Goal: Task Accomplishment & Management: Manage account settings

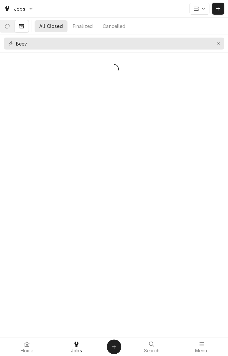
click at [217, 47] on button "Erase input" at bounding box center [219, 43] width 11 height 11
click at [10, 28] on icon "Dynamic Content Wrapper" at bounding box center [7, 26] width 5 height 5
click at [81, 28] on div "Pending" at bounding box center [78, 26] width 18 height 7
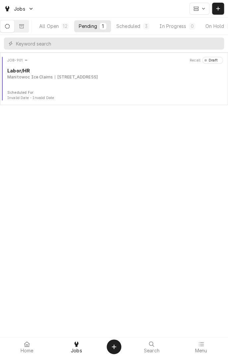
click at [36, 68] on div "Labor/HR" at bounding box center [115, 70] width 216 height 7
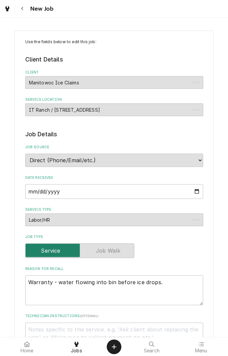
type textarea "x"
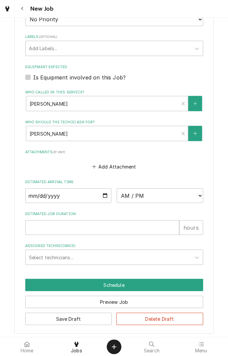
scroll to position [359, 0]
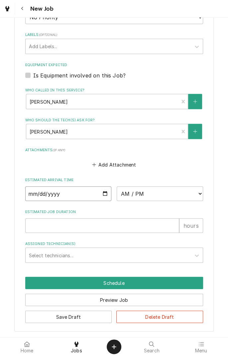
click at [71, 197] on input "Date" at bounding box center [68, 193] width 87 height 15
type input "2025-09-08"
type textarea "x"
click at [173, 196] on select "AM / PM 6:00 AM 6:15 AM 6:30 AM 6:45 AM 7:00 AM 7:15 AM 7:30 AM 7:45 AM 8:00 AM…" at bounding box center [160, 193] width 87 height 15
select select "14:30:00"
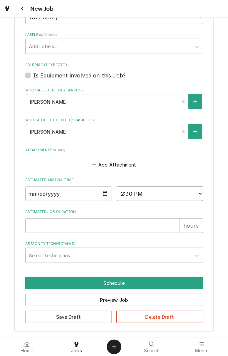
click at [117, 186] on select "AM / PM 6:00 AM 6:15 AM 6:30 AM 6:45 AM 7:00 AM 7:15 AM 7:30 AM 7:45 AM 8:00 AM…" at bounding box center [160, 193] width 87 height 15
click at [107, 227] on input "Estimated Job Duration" at bounding box center [102, 225] width 154 height 15
type textarea "x"
type input "1"
type textarea "x"
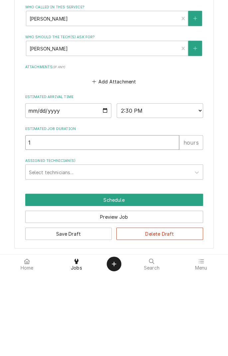
type input "1"
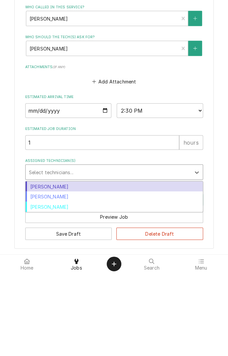
click at [91, 273] on div "[PERSON_NAME]" at bounding box center [114, 270] width 177 height 10
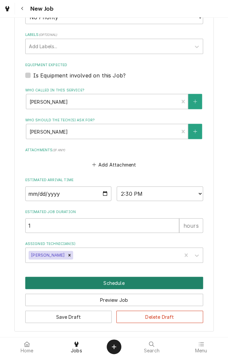
click at [121, 286] on button "Schedule" at bounding box center [114, 283] width 178 height 12
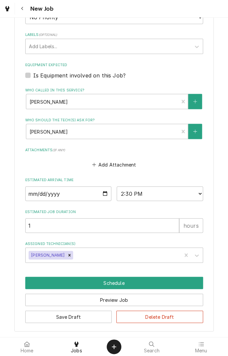
scroll to position [336, 0]
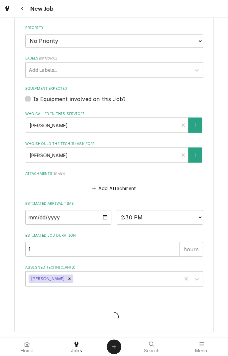
type textarea "x"
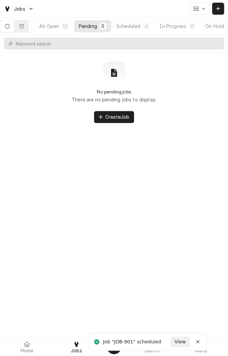
click at [12, 23] on button "Dynamic Content Wrapper" at bounding box center [7, 26] width 14 height 12
click at [10, 27] on icon "Dynamic Content Wrapper" at bounding box center [7, 26] width 5 height 5
click at [58, 28] on div "All Open" at bounding box center [49, 26] width 20 height 7
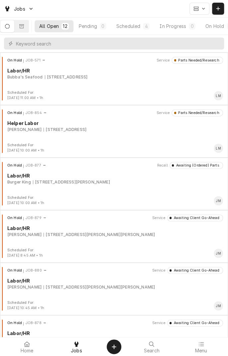
click at [140, 27] on div "Scheduled" at bounding box center [128, 26] width 24 height 7
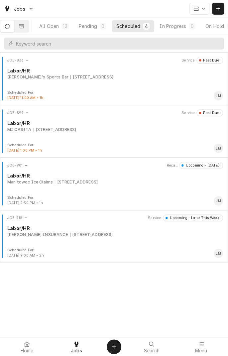
click at [98, 183] on div "4556 US-59, Beeville, TX 78102" at bounding box center [76, 182] width 43 height 6
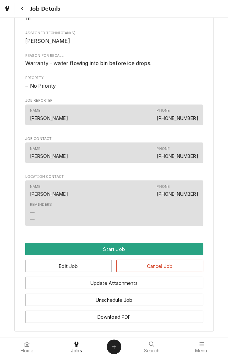
scroll to position [375, 0]
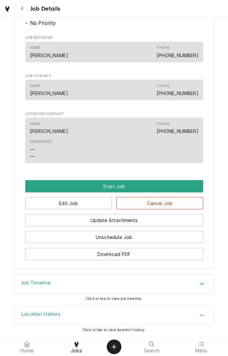
click at [138, 185] on button "Start Job" at bounding box center [114, 186] width 178 height 12
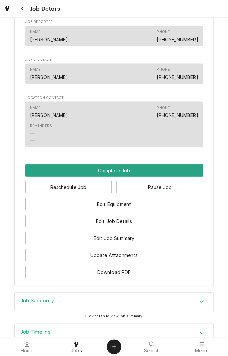
scroll to position [406, 0]
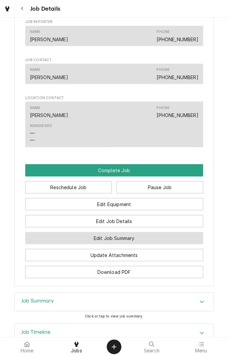
click at [141, 244] on button "Edit Job Summary" at bounding box center [114, 238] width 178 height 12
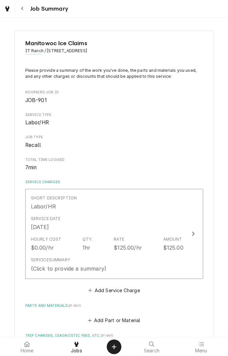
click at [25, 9] on div "Navigate back" at bounding box center [22, 8] width 7 height 7
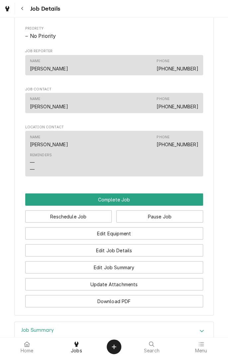
scroll to position [365, 0]
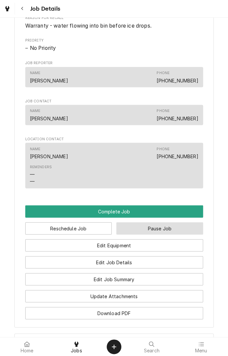
click at [168, 235] on button "Pause Job" at bounding box center [159, 228] width 87 height 12
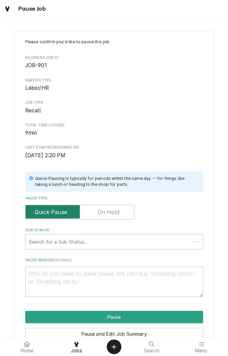
click at [116, 216] on input "Pause Type" at bounding box center [79, 212] width 103 height 15
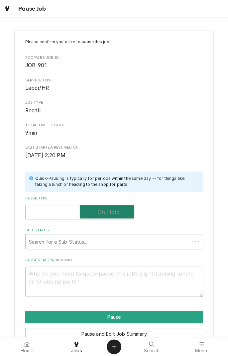
checkbox input "true"
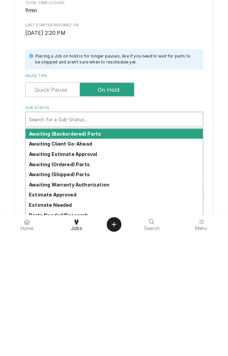
click at [82, 287] on strong "Awaiting (Ordered) Parts" at bounding box center [59, 287] width 61 height 6
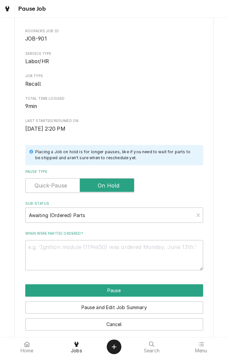
scroll to position [34, 0]
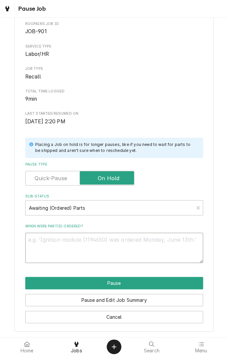
click at [115, 243] on textarea "When were part(s) ordered?" at bounding box center [114, 248] width 178 height 30
type textarea "x"
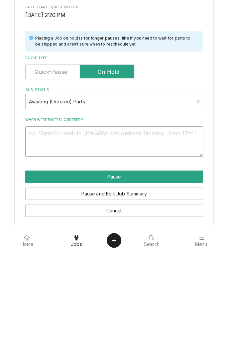
type textarea "I"
type textarea "x"
type textarea "Ic"
type textarea "x"
type textarea "I"
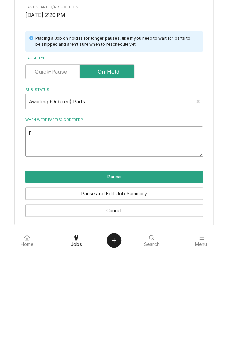
type textarea "x"
type textarea "W"
type textarea "x"
type textarea "Wa"
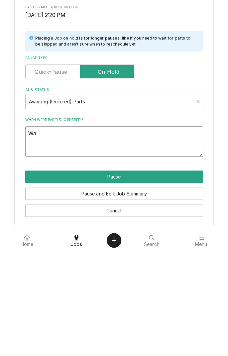
type textarea "x"
type textarea "Wat"
type textarea "x"
type textarea "Wate"
type textarea "x"
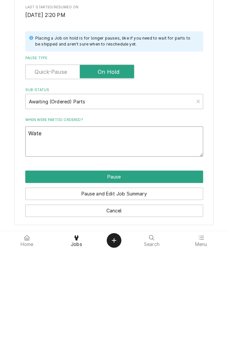
type textarea "Water"
type textarea "x"
type textarea "Water"
type textarea "x"
type textarea "Water c"
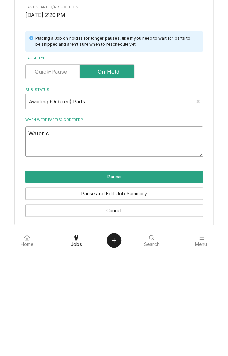
type textarea "x"
type textarea "Water cy"
type textarea "x"
type textarea "Water c"
type textarea "x"
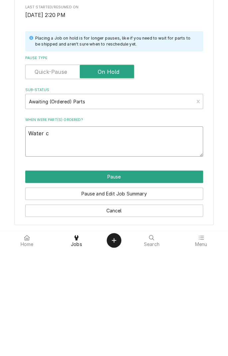
type textarea "Water cu"
type textarea "x"
type textarea "Water cur"
type textarea "x"
type textarea "Water curtain"
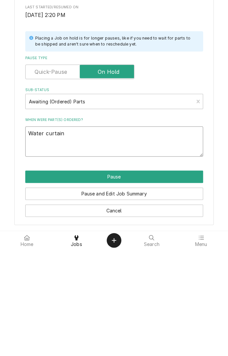
type textarea "x"
type textarea "Water curtain"
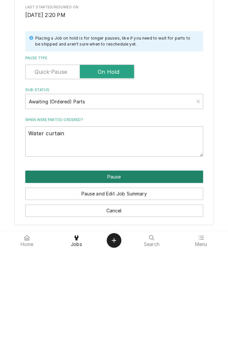
click at [136, 282] on button "Pause" at bounding box center [114, 283] width 178 height 12
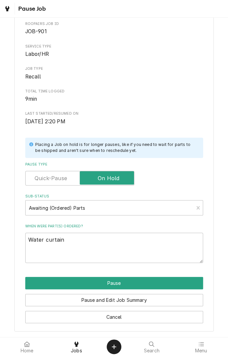
type textarea "x"
